Goal: Information Seeking & Learning: Learn about a topic

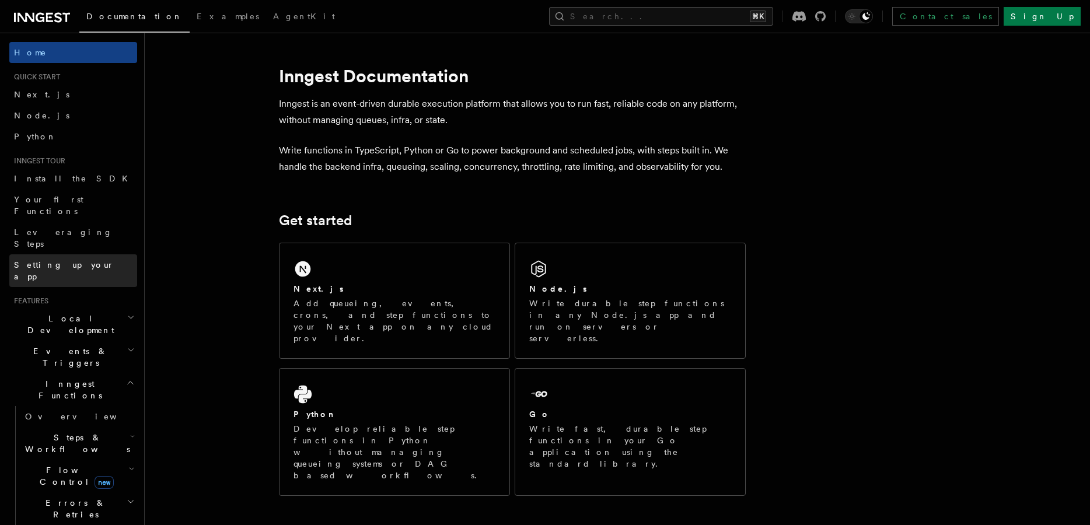
scroll to position [16, 0]
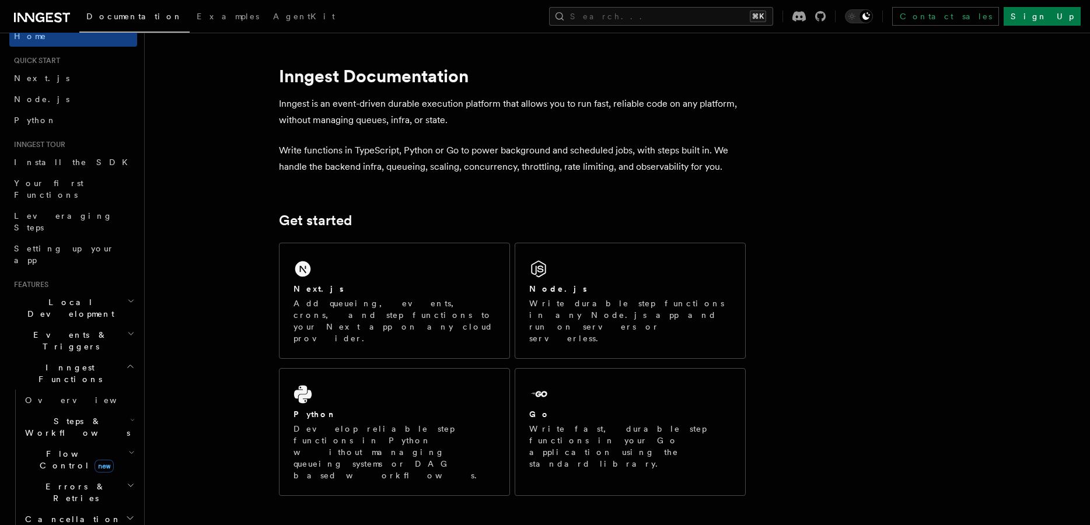
click at [64, 324] on h2 "Events & Triggers" at bounding box center [73, 340] width 128 height 33
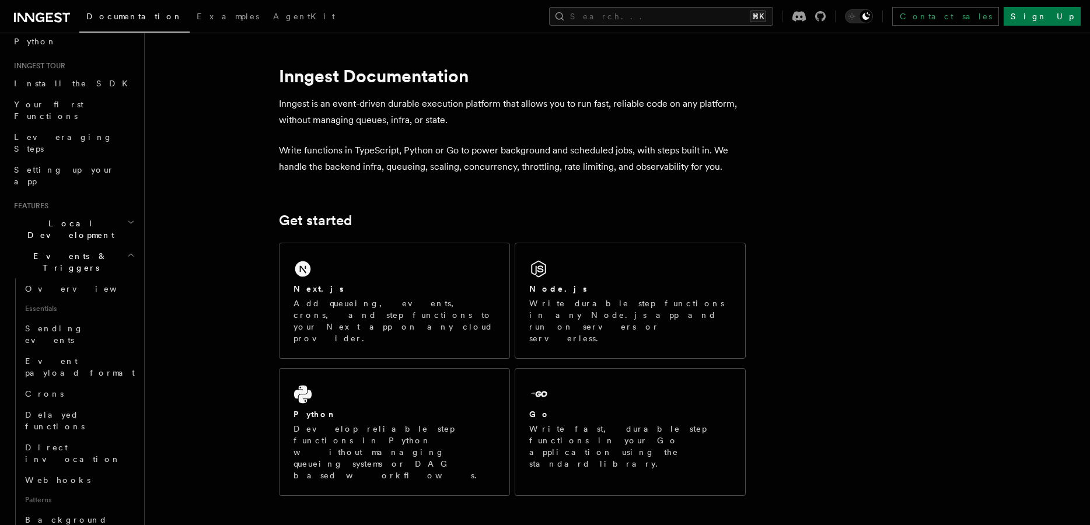
scroll to position [96, 0]
click at [79, 409] on span "Delayed functions" at bounding box center [55, 419] width 60 height 21
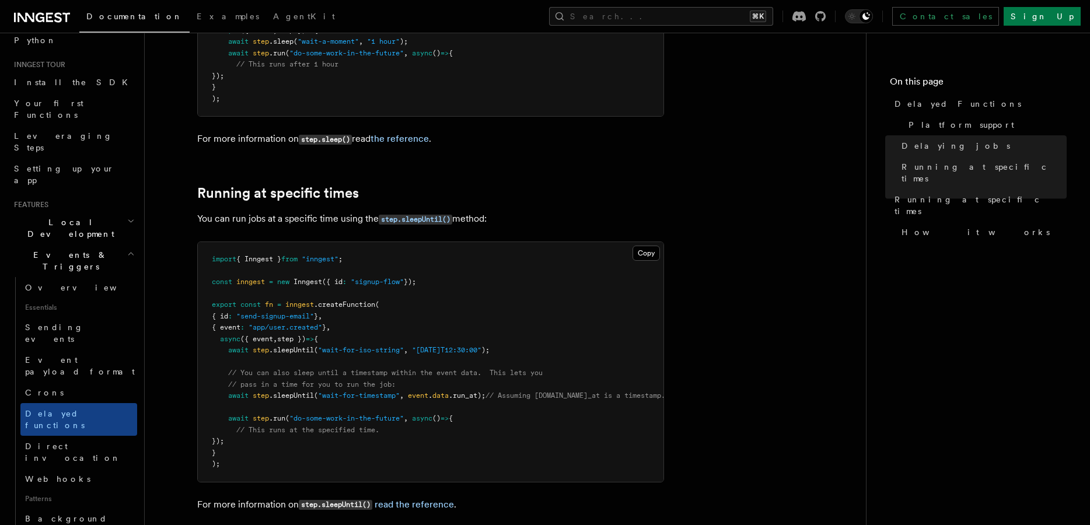
scroll to position [632, 0]
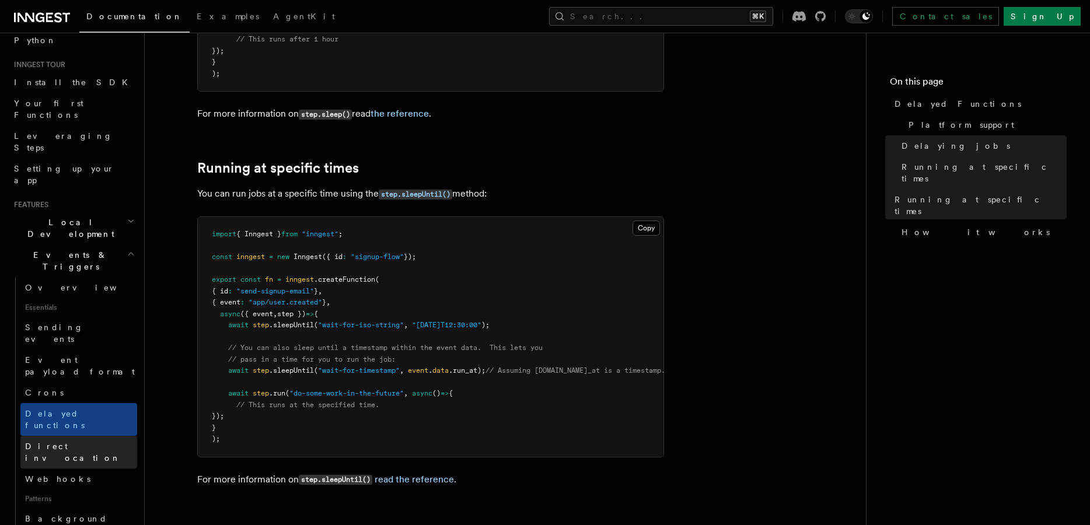
click at [95, 436] on link "Direct invocation" at bounding box center [78, 452] width 117 height 33
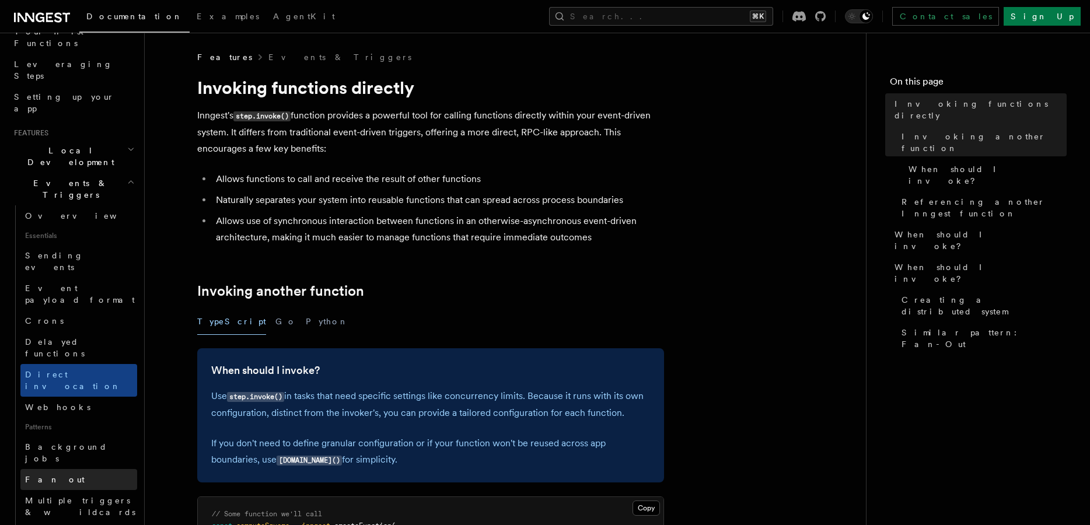
scroll to position [173, 0]
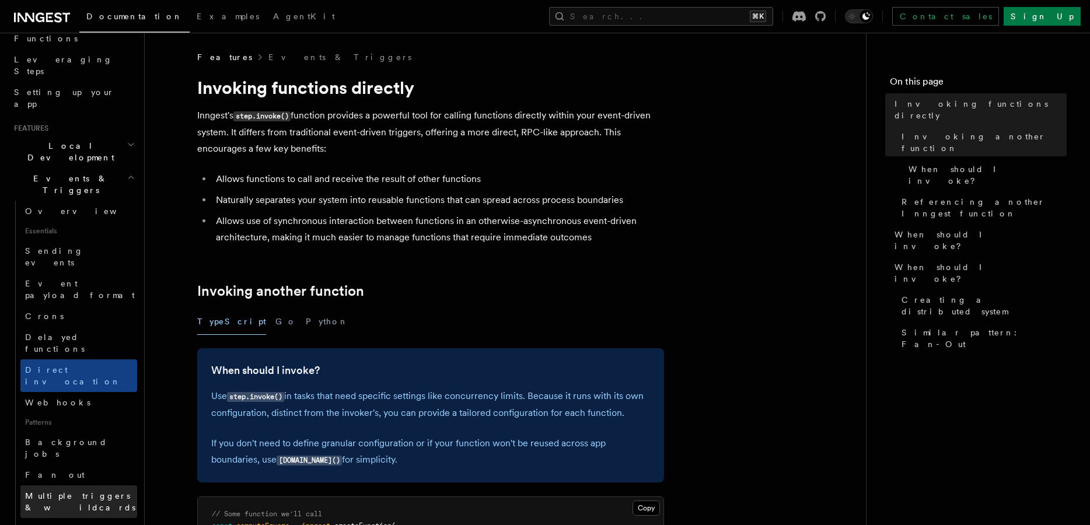
click at [85, 491] on span "Multiple triggers & wildcards" at bounding box center [80, 501] width 110 height 21
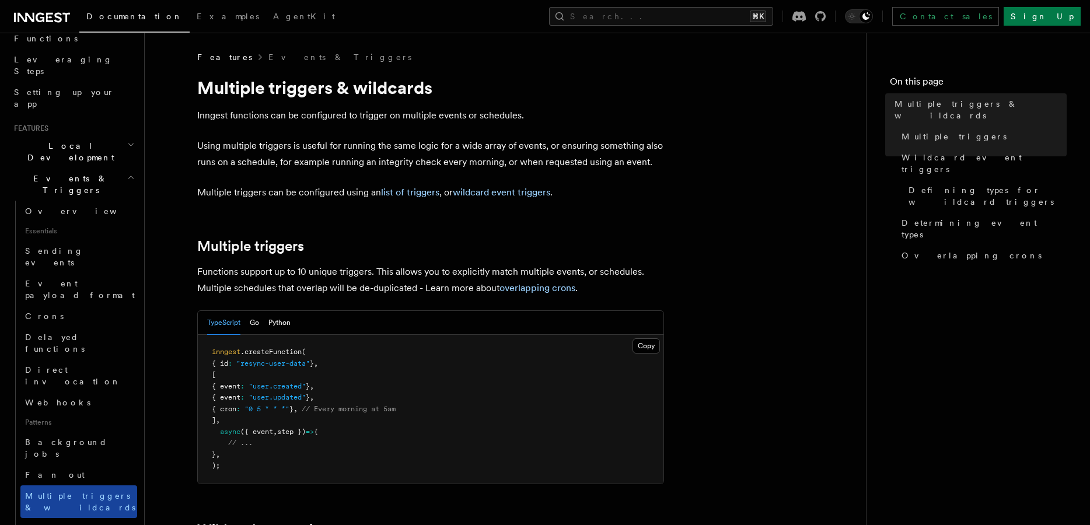
click at [85, 485] on link "Multiple triggers & wildcards" at bounding box center [78, 501] width 117 height 33
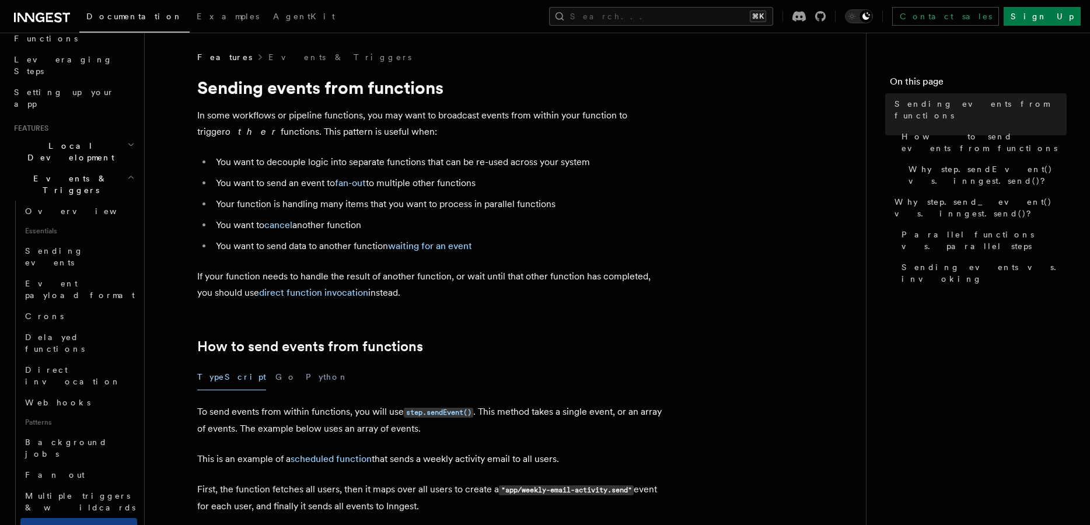
scroll to position [176, 0]
click at [74, 275] on span "Event payload format" at bounding box center [81, 286] width 112 height 23
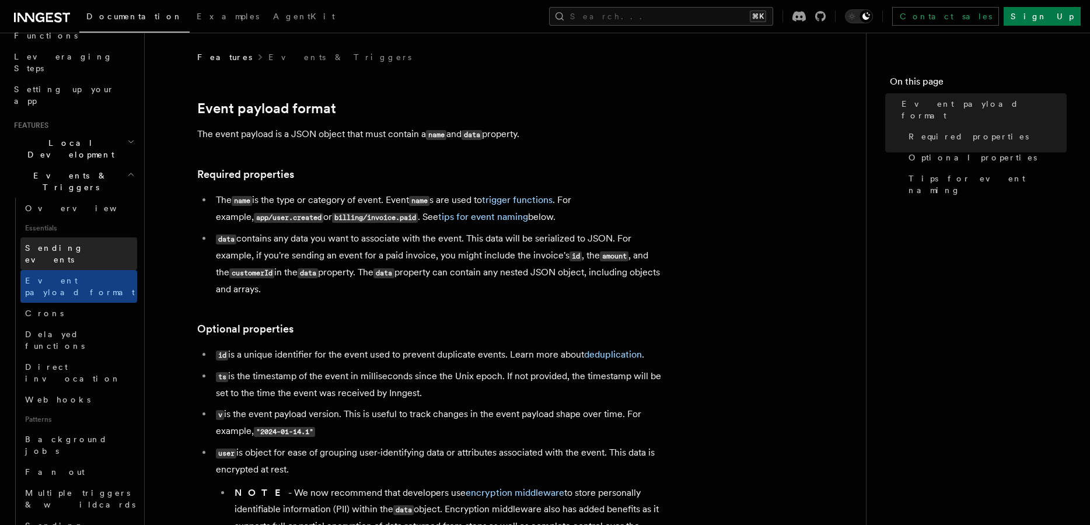
click at [74, 243] on span "Sending events" at bounding box center [54, 253] width 58 height 21
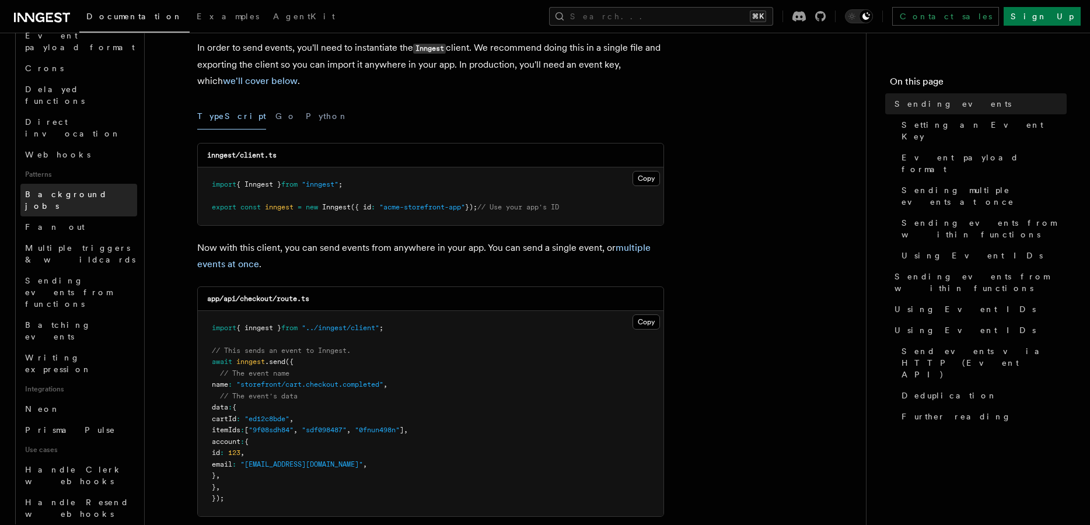
scroll to position [421, 0]
click at [71, 464] on span "Handle Clerk webhooks" at bounding box center [73, 474] width 97 height 21
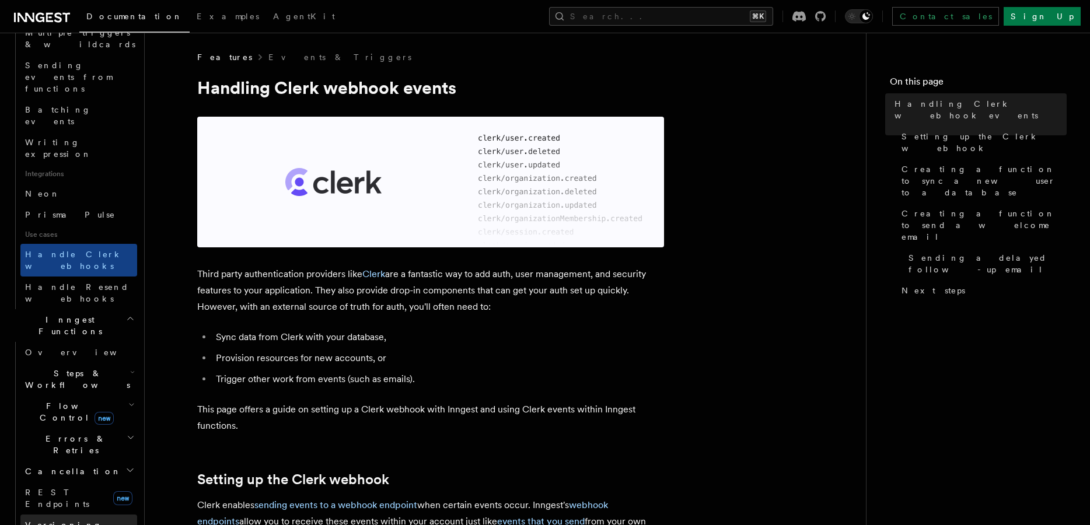
scroll to position [650, 0]
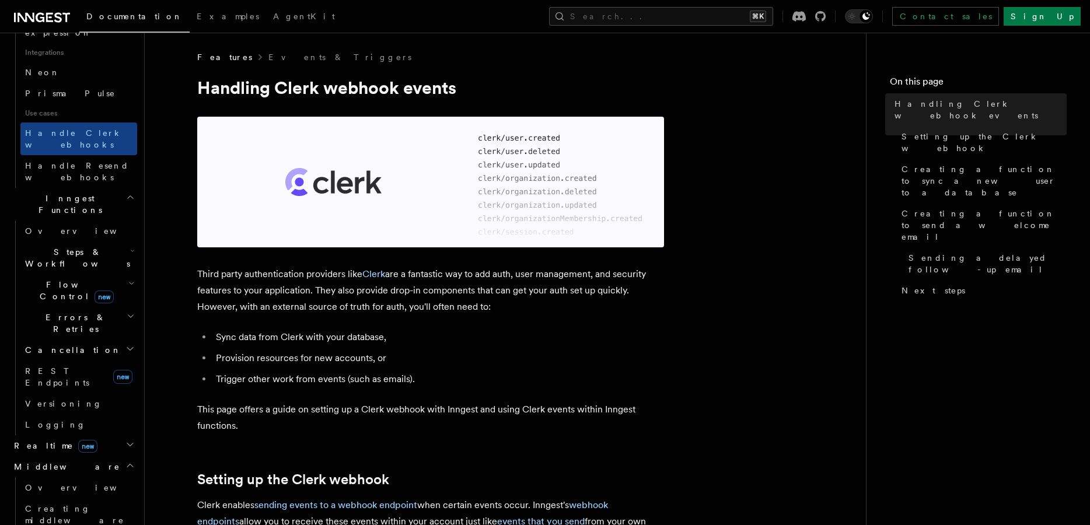
scroll to position [761, 0]
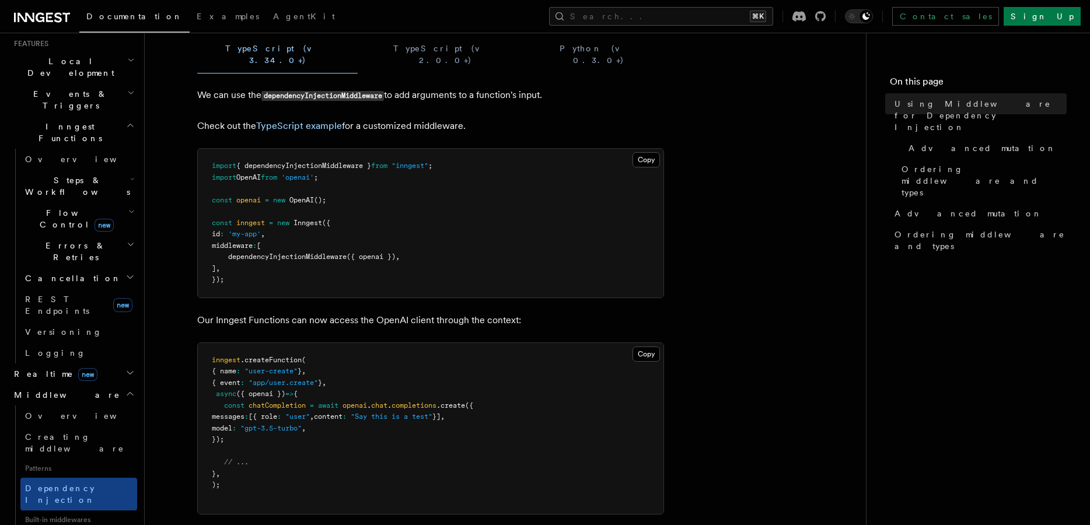
scroll to position [258, 0]
click at [124, 363] on h2 "Realtime new" at bounding box center [73, 373] width 128 height 21
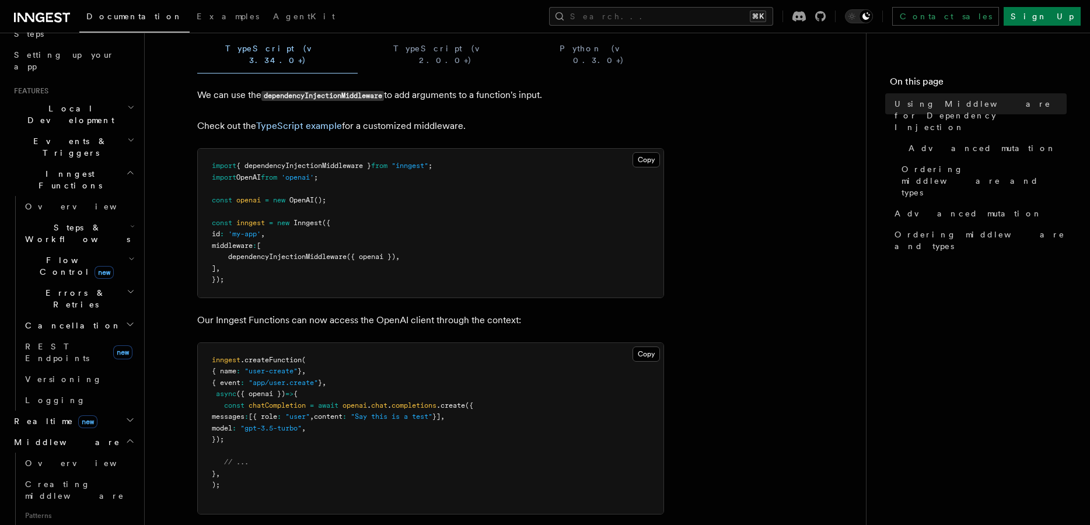
scroll to position [195, 0]
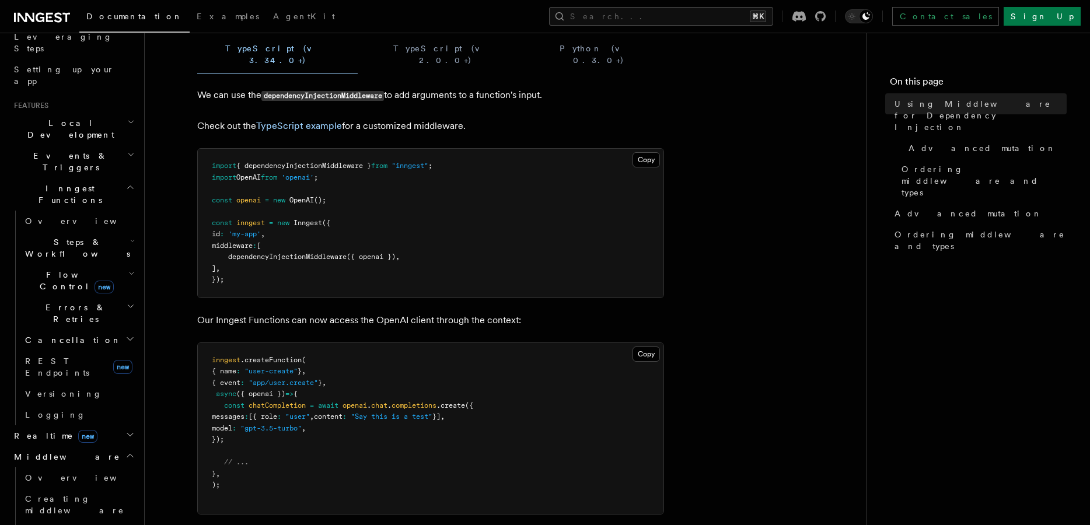
click at [130, 269] on icon "button" at bounding box center [131, 273] width 6 height 9
click at [120, 232] on h2 "Steps & Workflows" at bounding box center [78, 248] width 117 height 33
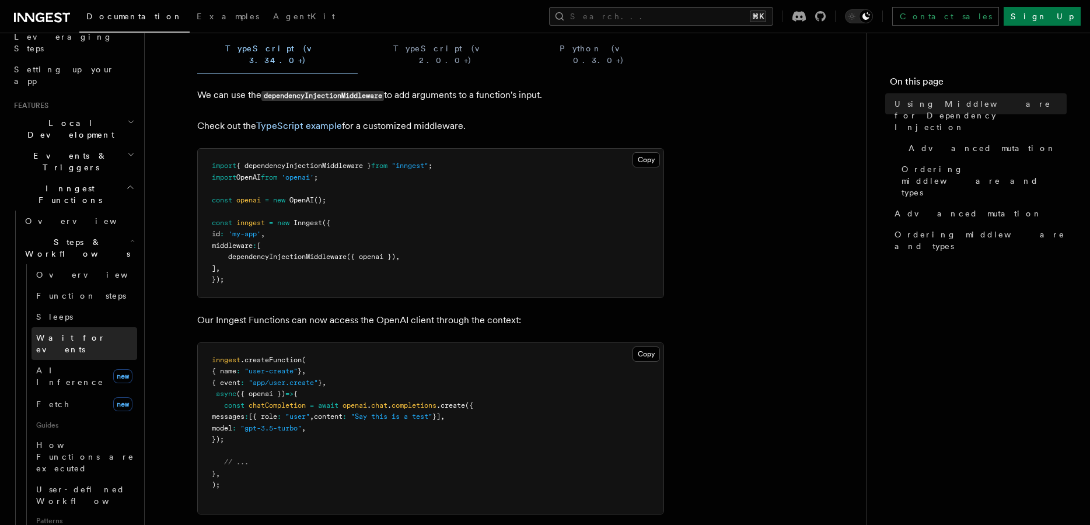
click at [81, 333] on span "Wait for events" at bounding box center [70, 343] width 69 height 21
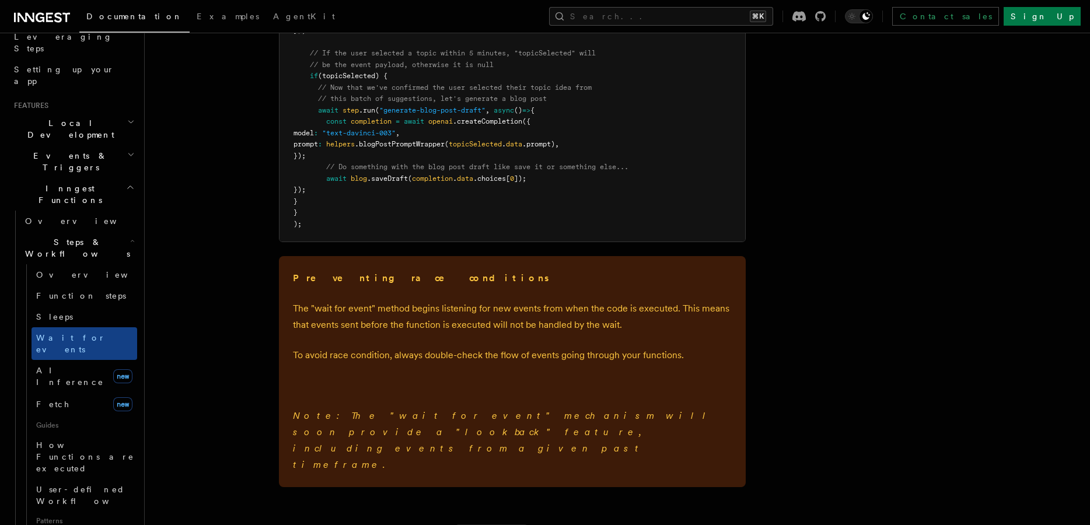
scroll to position [1603, 0]
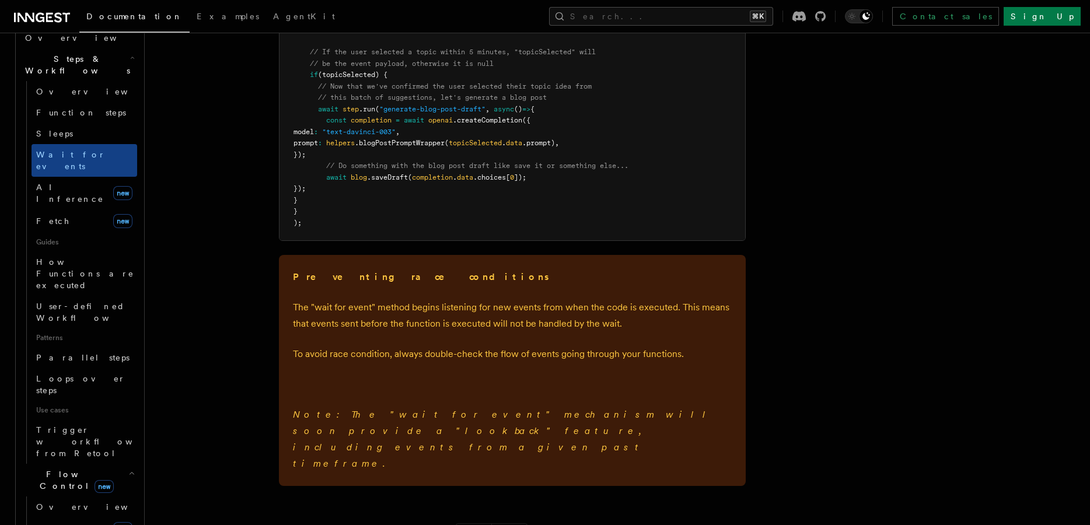
scroll to position [406, 0]
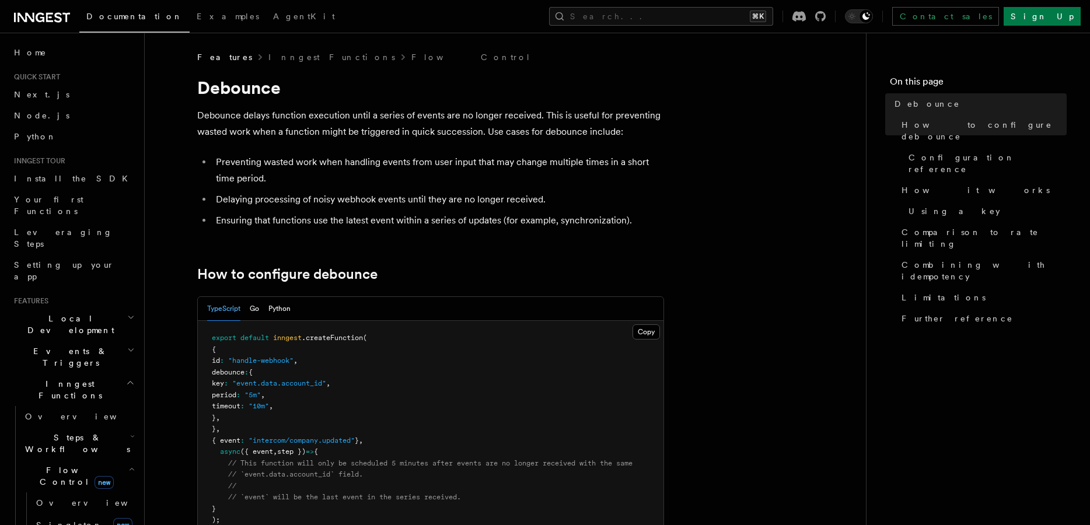
click at [69, 432] on span "Steps & Workflows" at bounding box center [75, 443] width 110 height 23
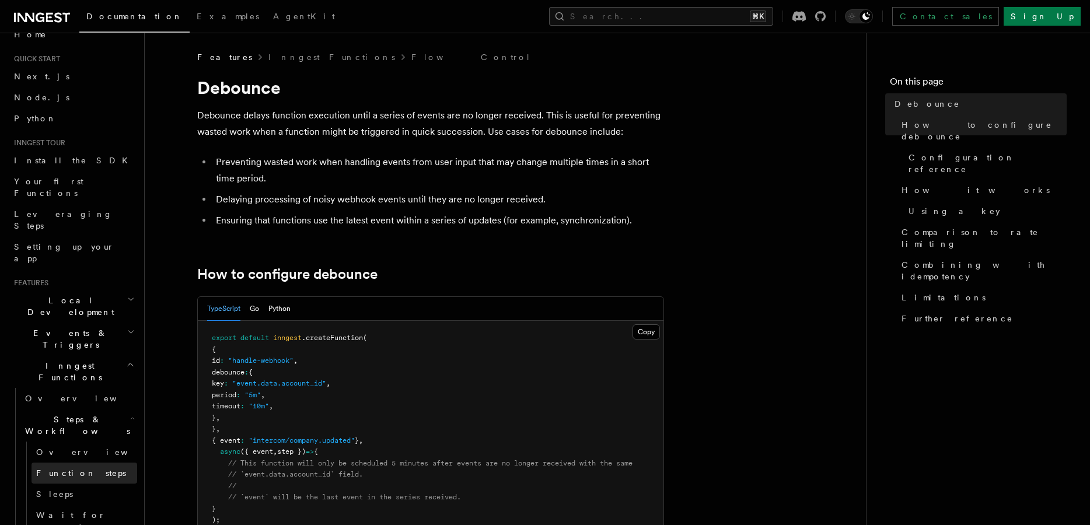
click at [69, 468] on span "Function steps" at bounding box center [81, 472] width 90 height 9
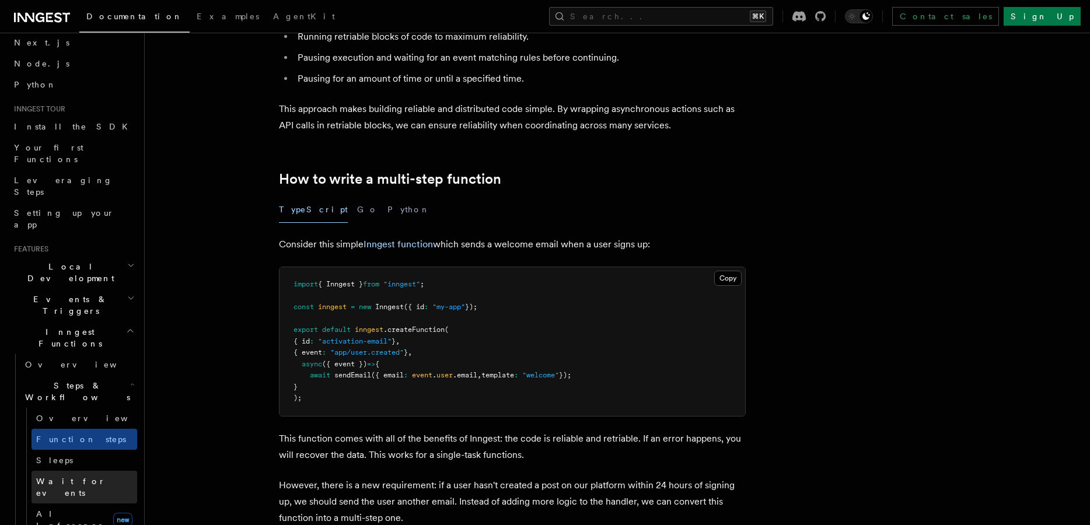
scroll to position [62, 0]
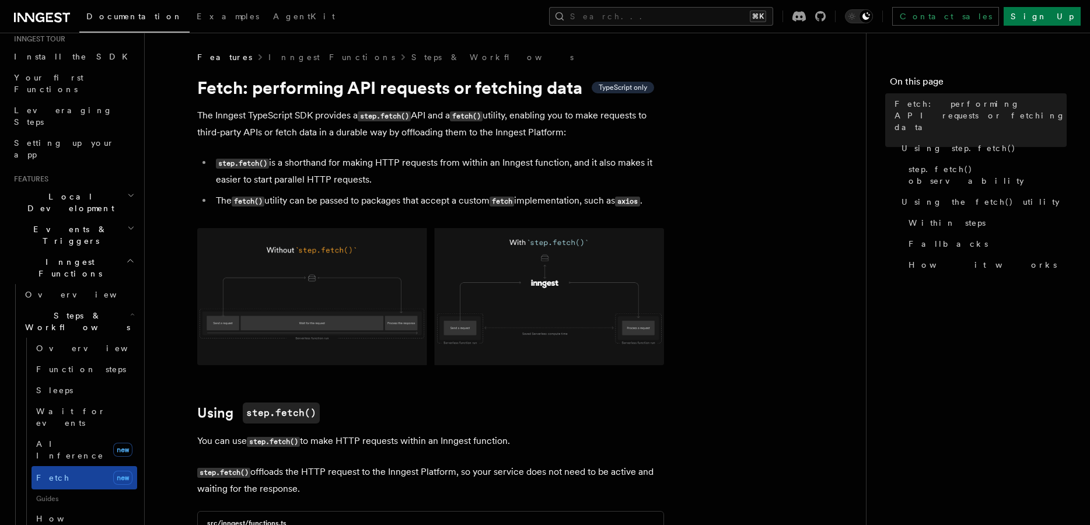
scroll to position [124, 0]
click at [70, 512] on span "How Functions are executed" at bounding box center [85, 528] width 98 height 33
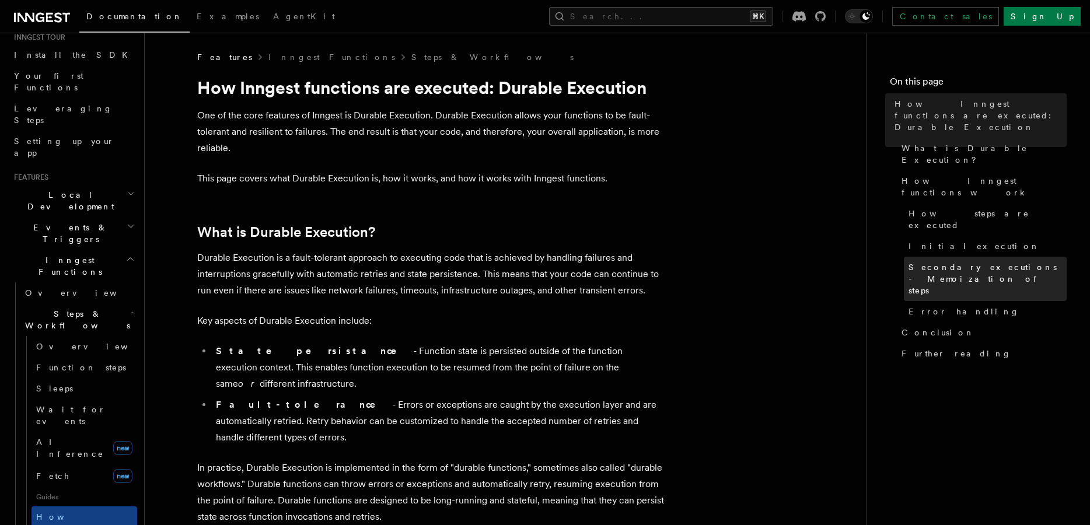
click at [928, 261] on span "Secondary executions - Memoization of steps" at bounding box center [987, 278] width 158 height 35
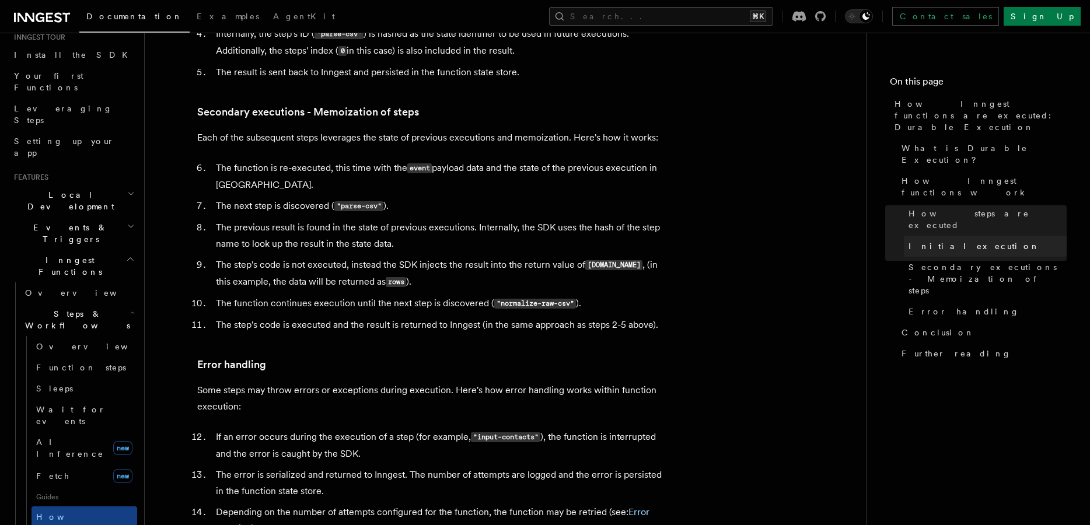
click at [932, 240] on span "Initial execution" at bounding box center [973, 246] width 131 height 12
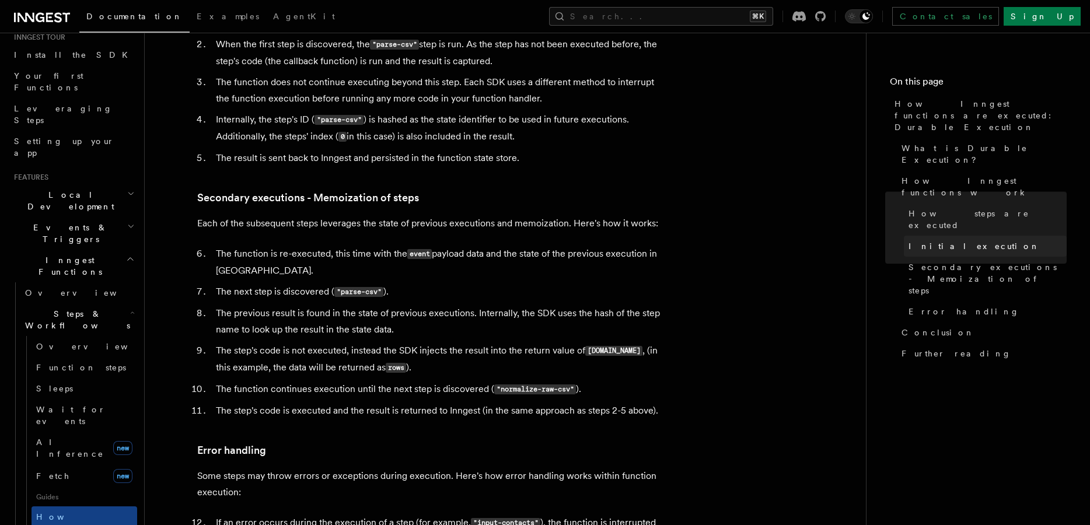
scroll to position [1403, 0]
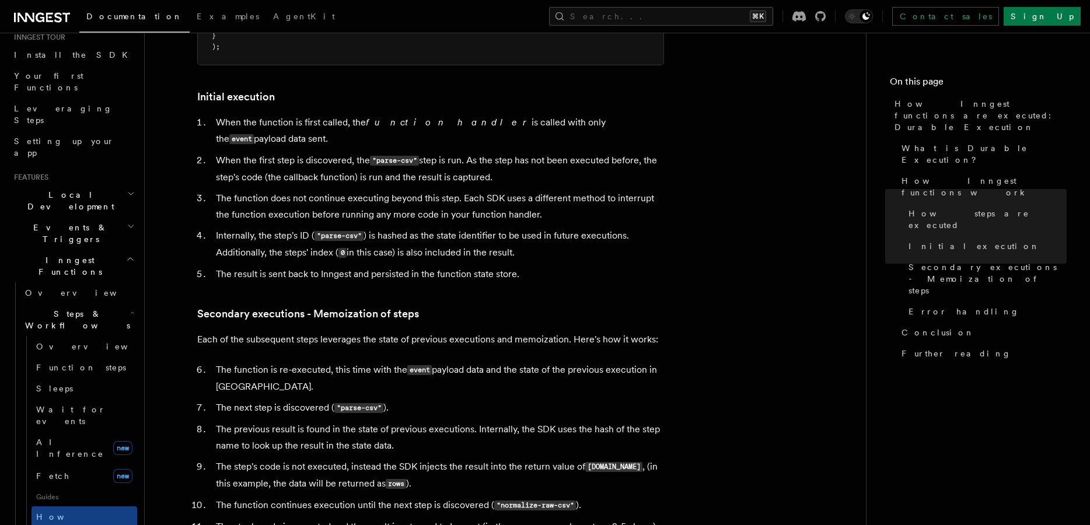
click at [120, 217] on h2 "Events & Triggers" at bounding box center [73, 233] width 128 height 33
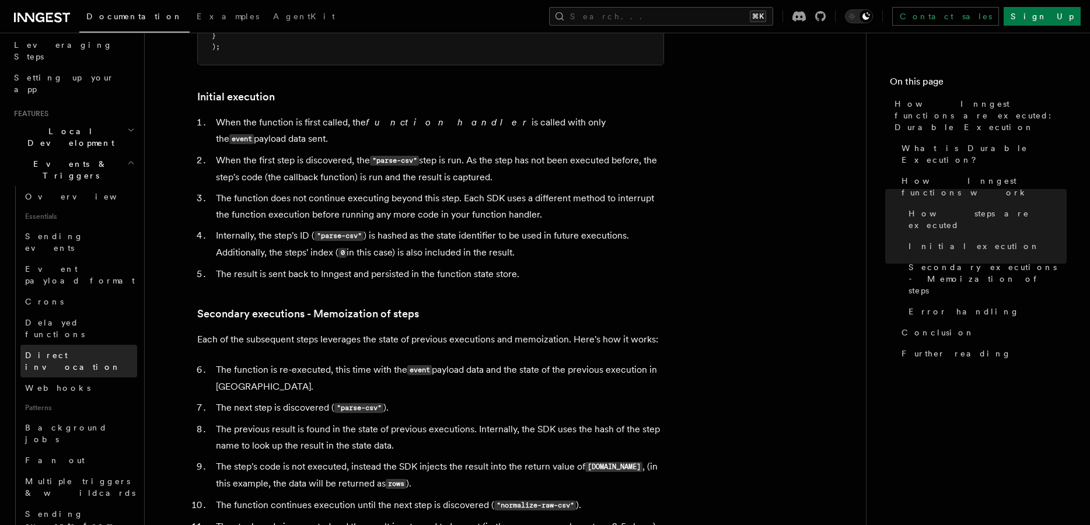
scroll to position [191, 0]
click at [72, 347] on span "Direct invocation" at bounding box center [73, 357] width 96 height 21
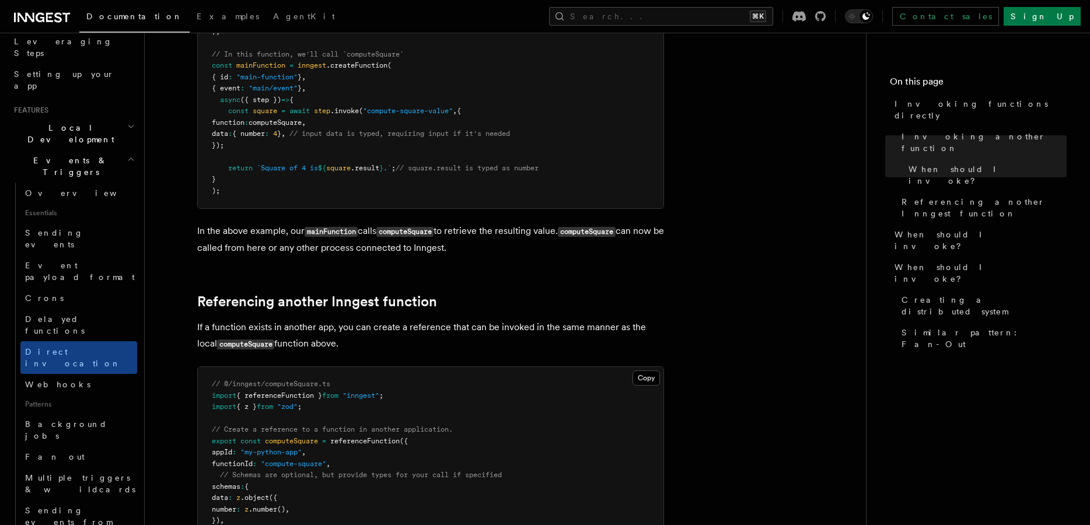
scroll to position [564, 0]
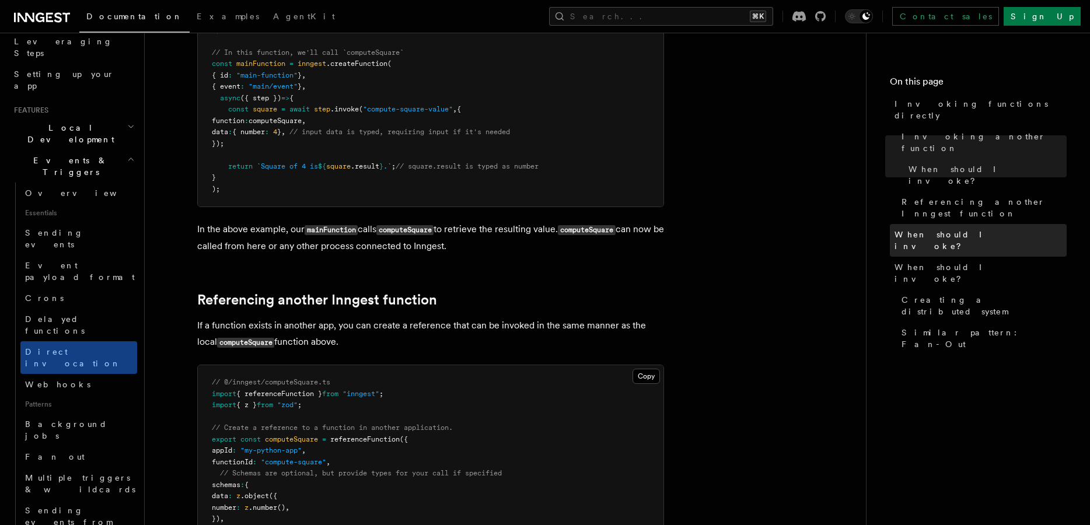
click at [927, 229] on span "When should I invoke?" at bounding box center [980, 240] width 172 height 23
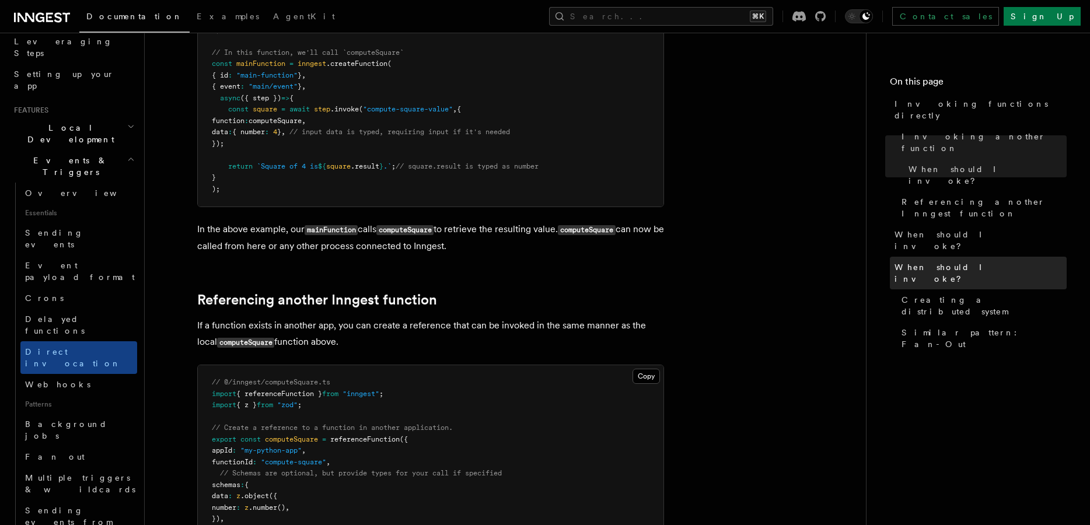
click at [926, 261] on span "When should I invoke?" at bounding box center [980, 272] width 172 height 23
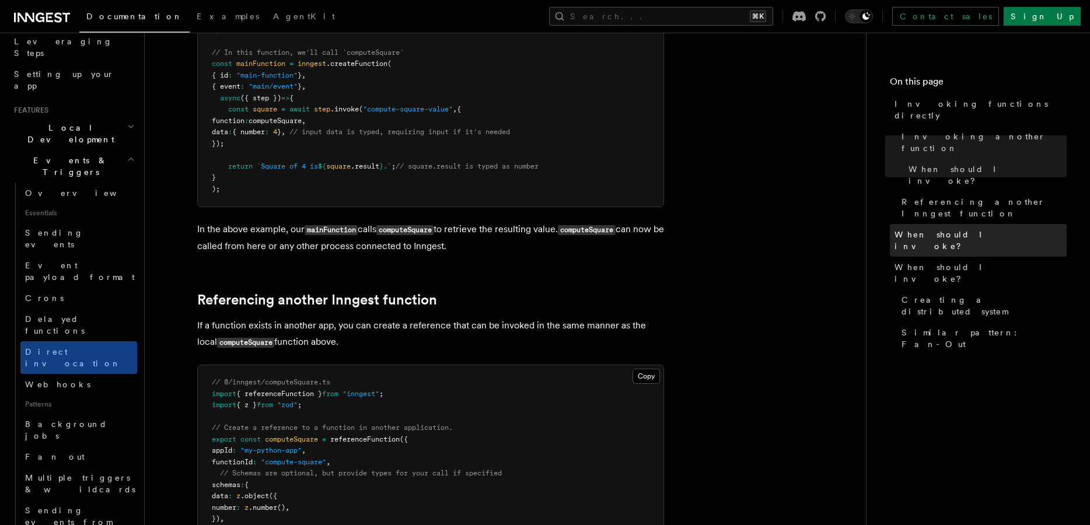
click at [926, 229] on span "When should I invoke?" at bounding box center [980, 240] width 172 height 23
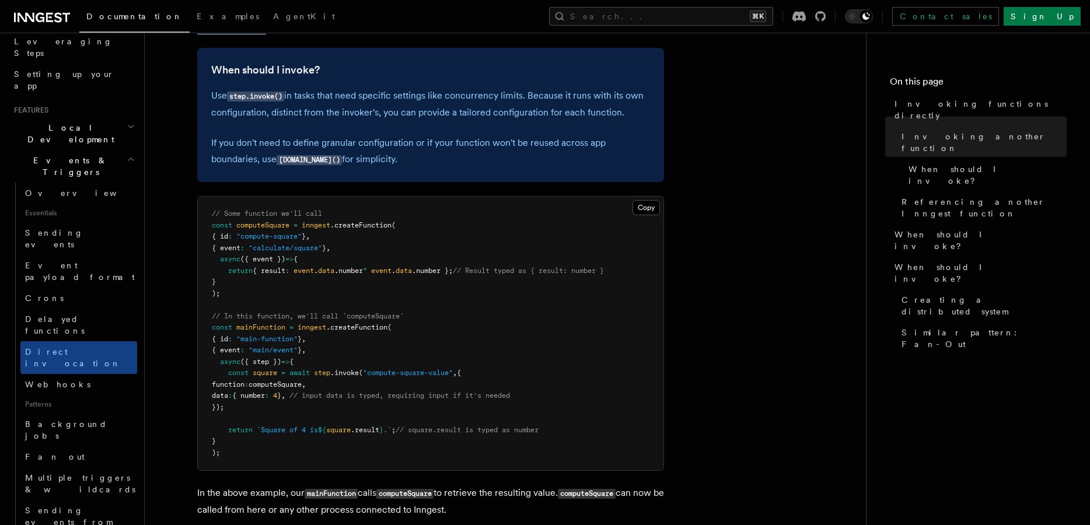
scroll to position [302, 0]
